Goal: Task Accomplishment & Management: Manage account settings

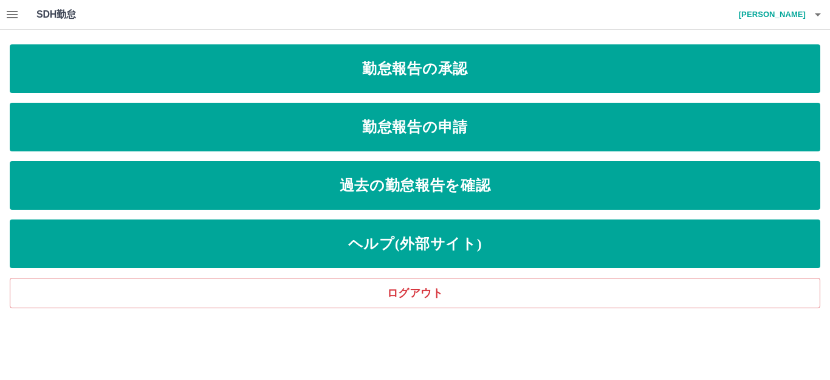
click at [818, 16] on icon "button" at bounding box center [817, 14] width 6 height 3
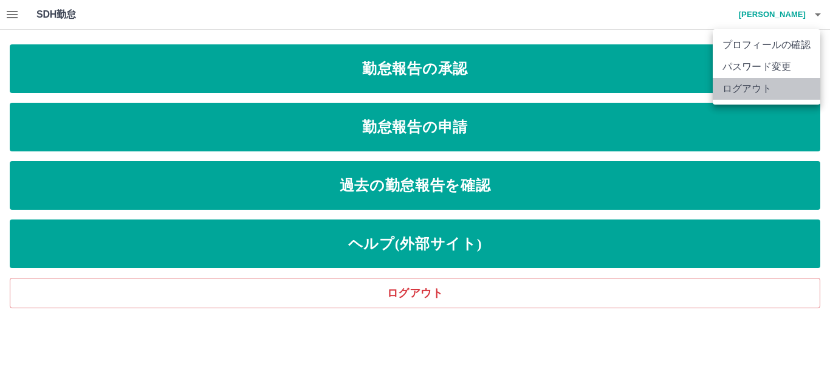
click at [758, 86] on li "ログアウト" at bounding box center [765, 89] width 107 height 22
